Goal: Find specific page/section: Find specific page/section

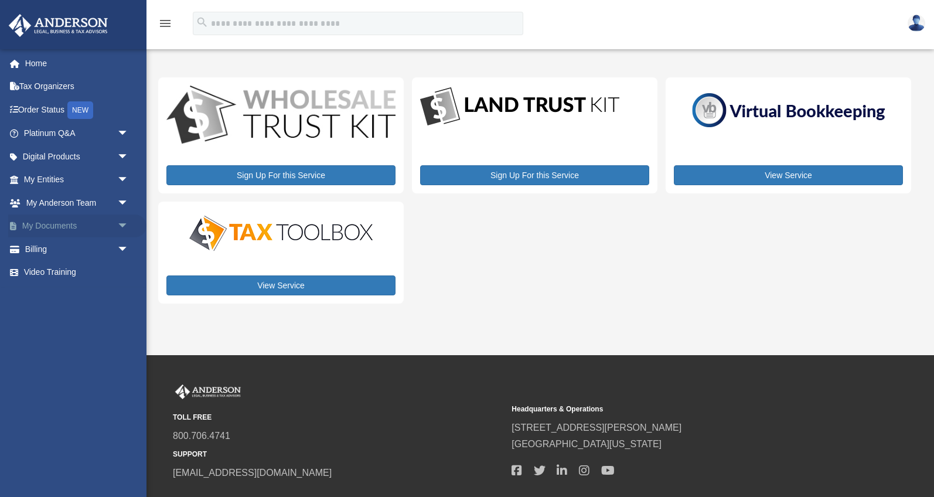
click at [79, 227] on link "My Documents arrow_drop_down" at bounding box center [77, 225] width 138 height 23
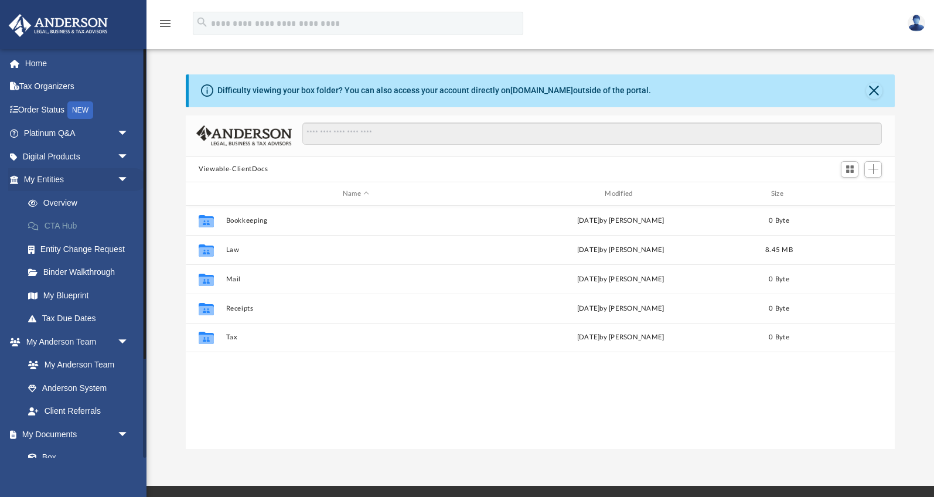
scroll to position [266, 708]
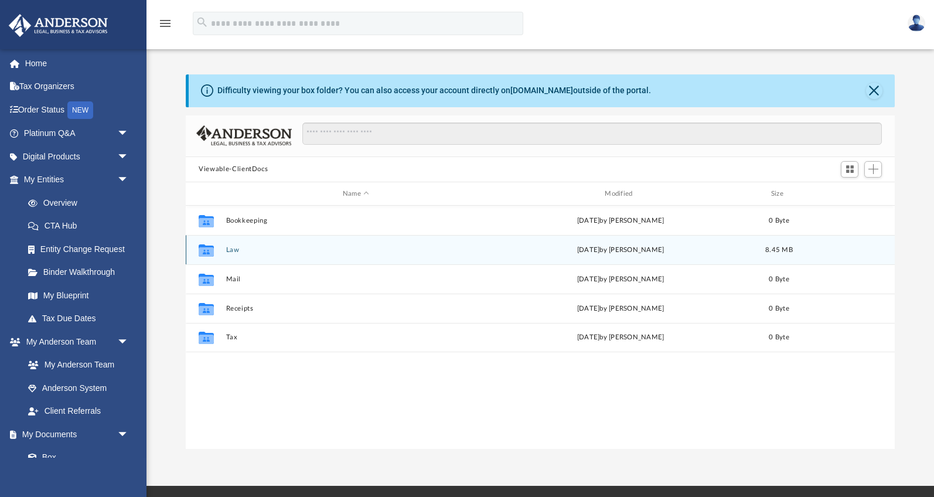
click at [239, 251] on button "Law" at bounding box center [356, 250] width 260 height 8
click at [255, 246] on button "746 W 7th, LLC" at bounding box center [356, 250] width 260 height 8
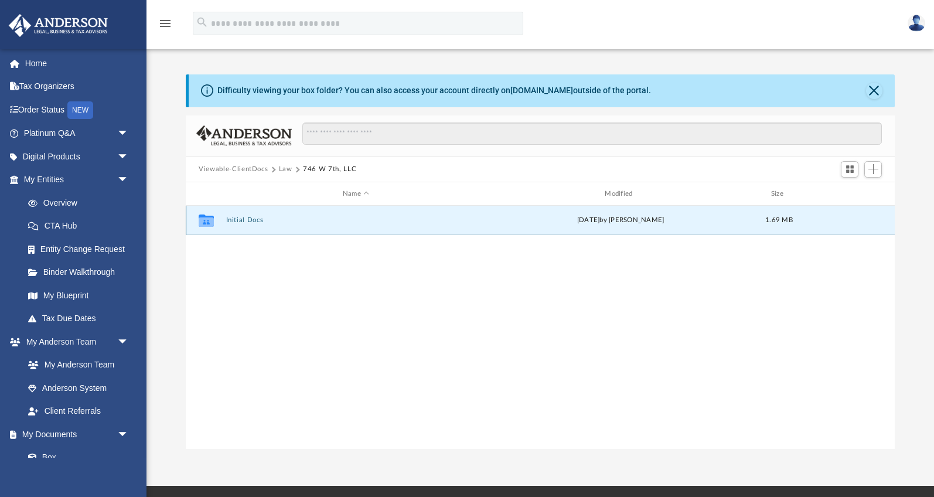
click at [253, 223] on button "Initial Docs" at bounding box center [356, 221] width 260 height 8
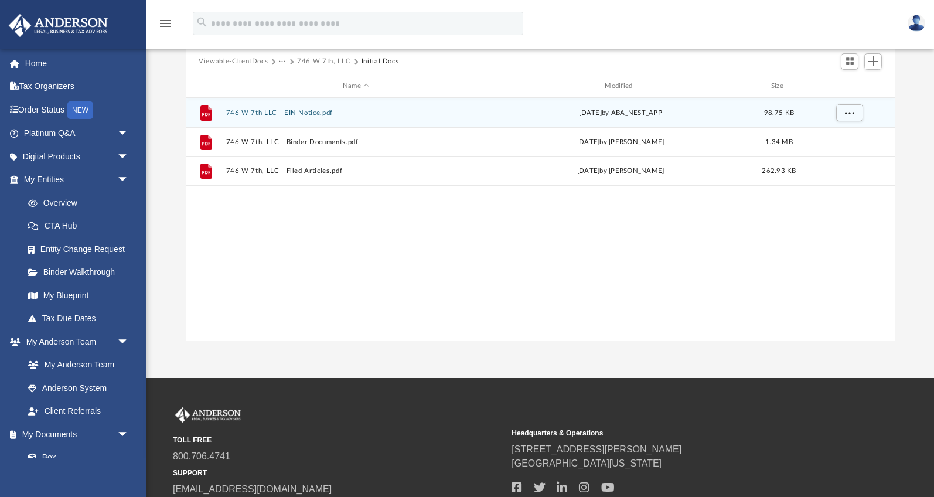
scroll to position [64, 0]
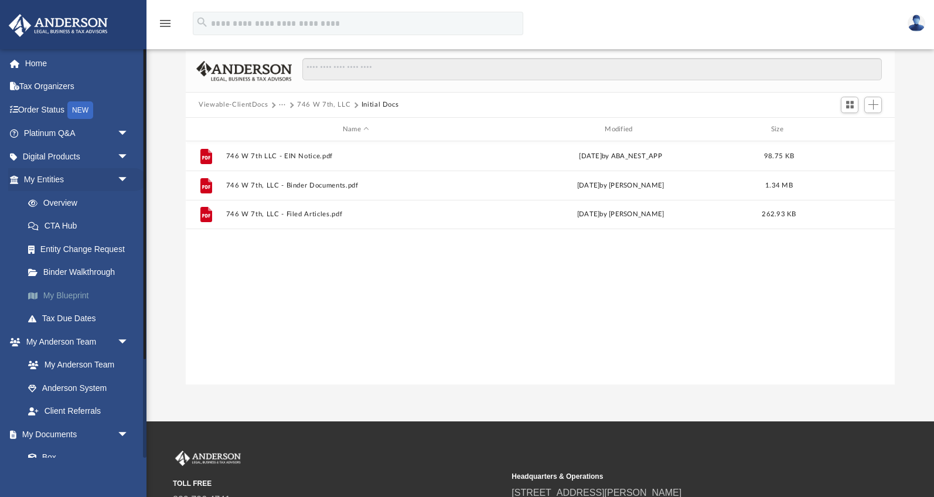
click at [52, 290] on link "My Blueprint" at bounding box center [81, 295] width 130 height 23
